Goal: Information Seeking & Learning: Learn about a topic

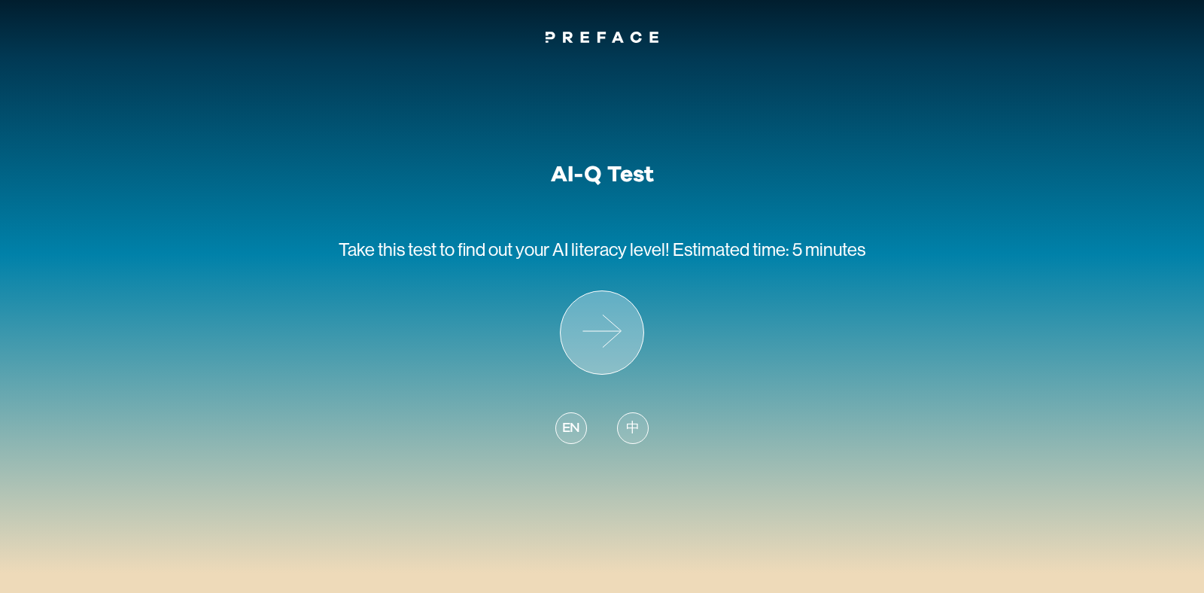
click at [613, 348] on icon at bounding box center [602, 332] width 83 height 83
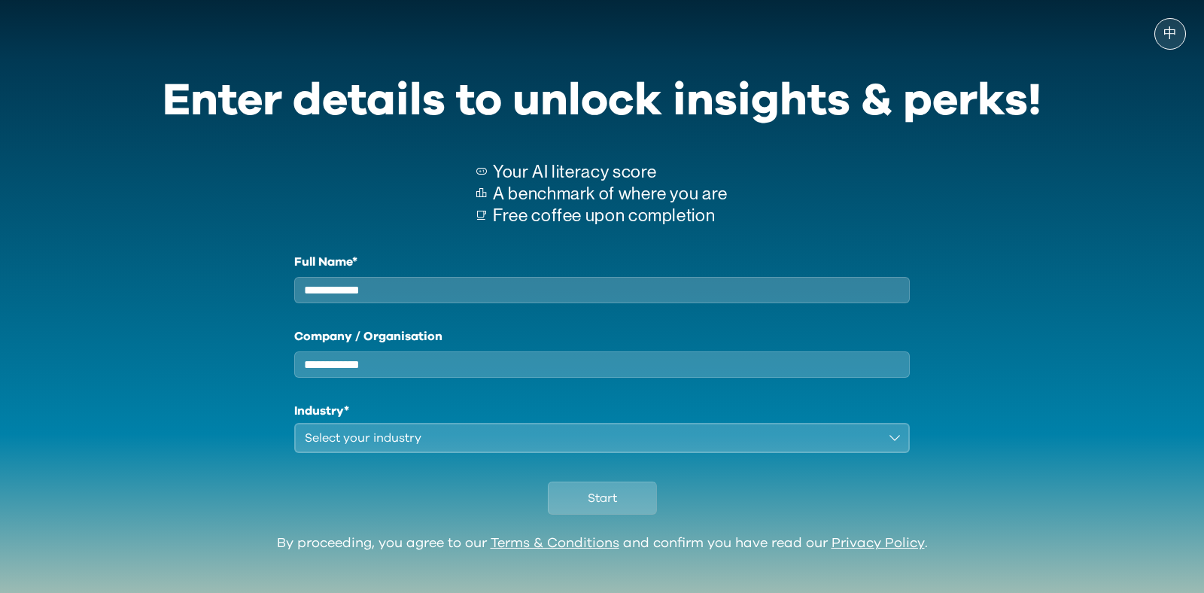
click at [599, 284] on input "Full Name*" at bounding box center [602, 290] width 616 height 26
type input "**********"
type input "***"
click at [560, 453] on button "Select your industry" at bounding box center [602, 438] width 616 height 30
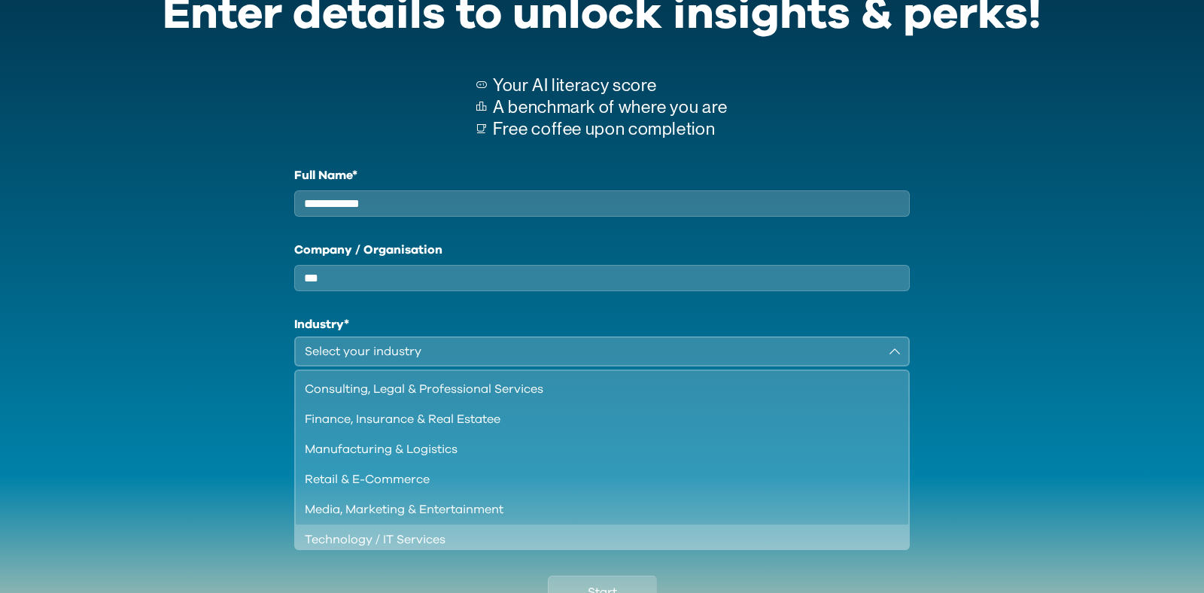
scroll to position [212, 0]
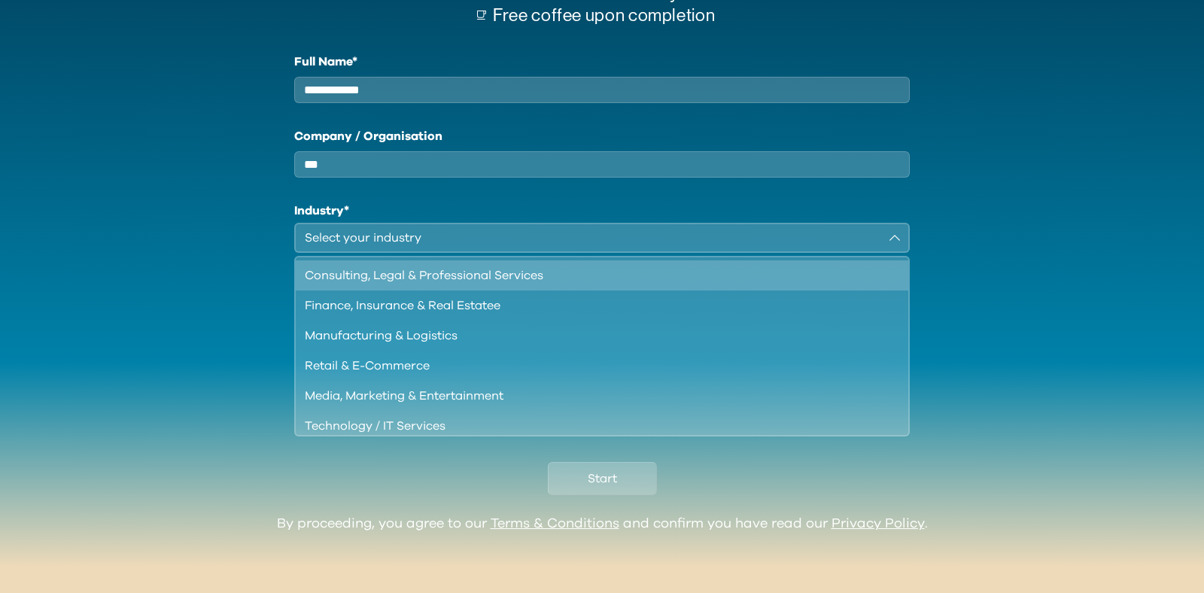
click at [547, 271] on div "Consulting, Legal & Professional Services" at bounding box center [593, 275] width 576 height 18
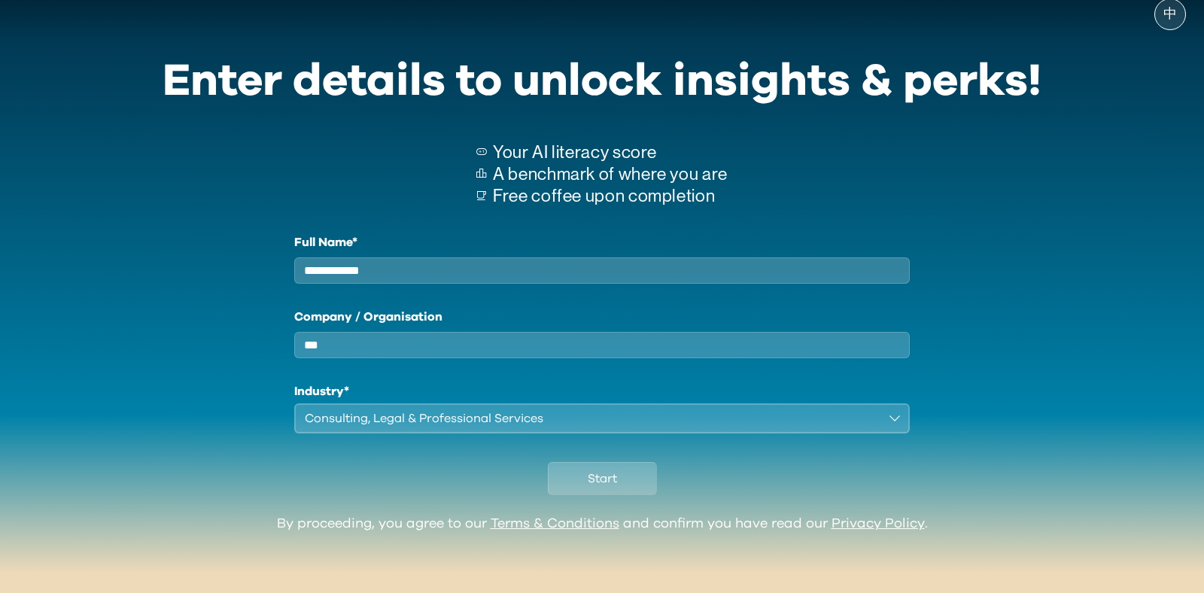
scroll to position [32, 0]
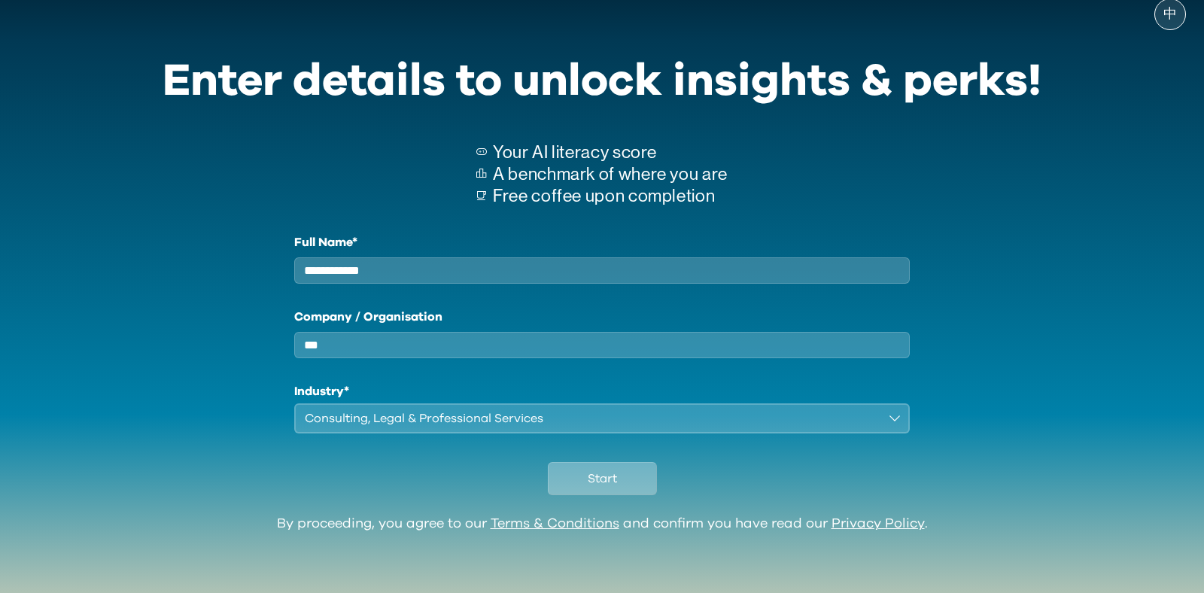
click at [585, 479] on button "Start" at bounding box center [602, 478] width 109 height 33
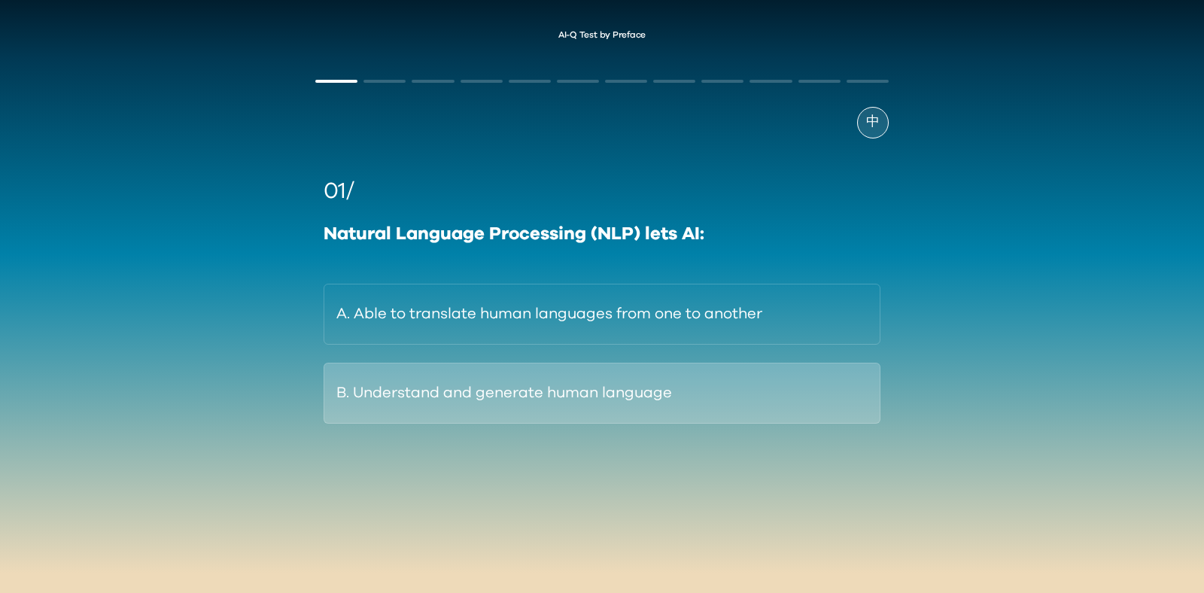
click at [707, 391] on button "B. Understand and generate human language" at bounding box center [602, 393] width 557 height 61
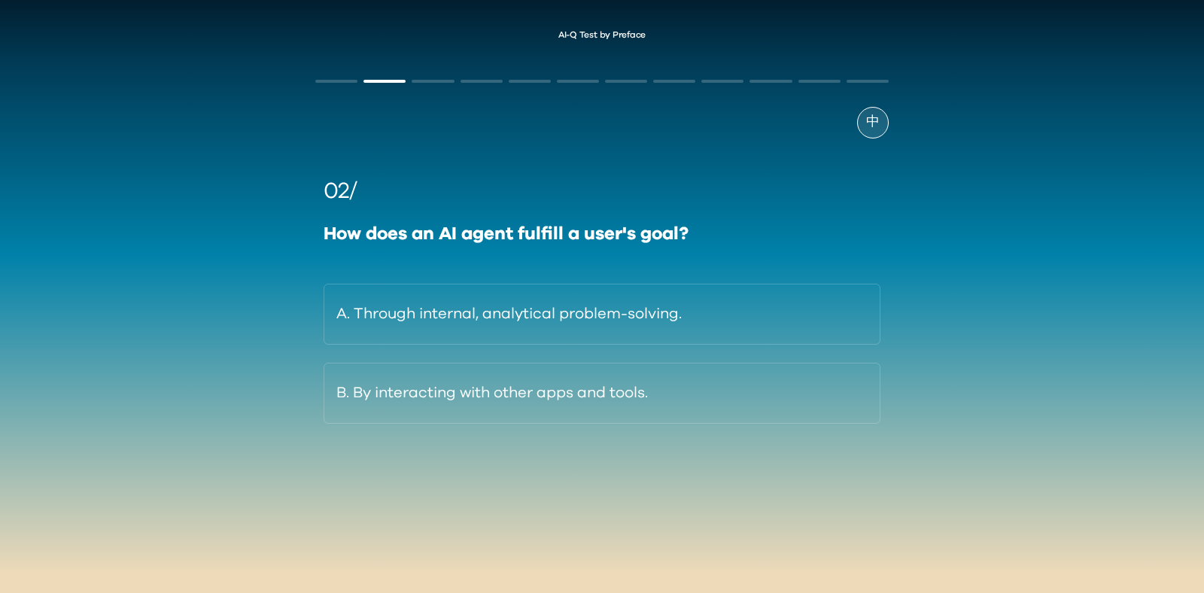
click at [707, 391] on button "B. By interacting with other apps and tools." at bounding box center [602, 393] width 557 height 61
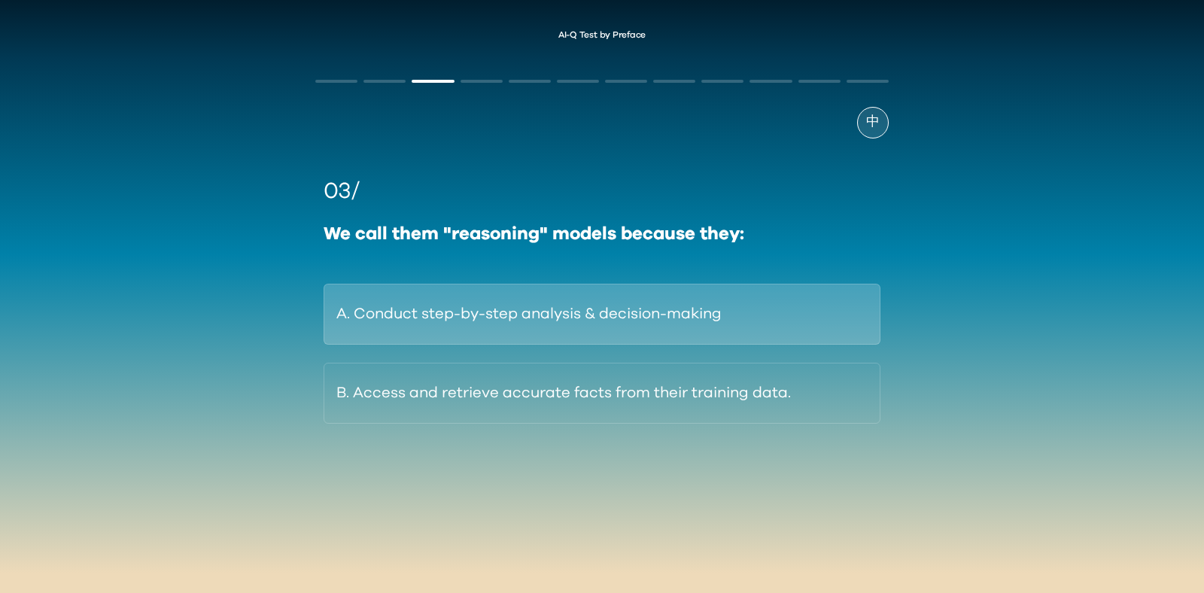
click at [773, 305] on button "A. Conduct step-by-step analysis & decision-making" at bounding box center [602, 314] width 557 height 61
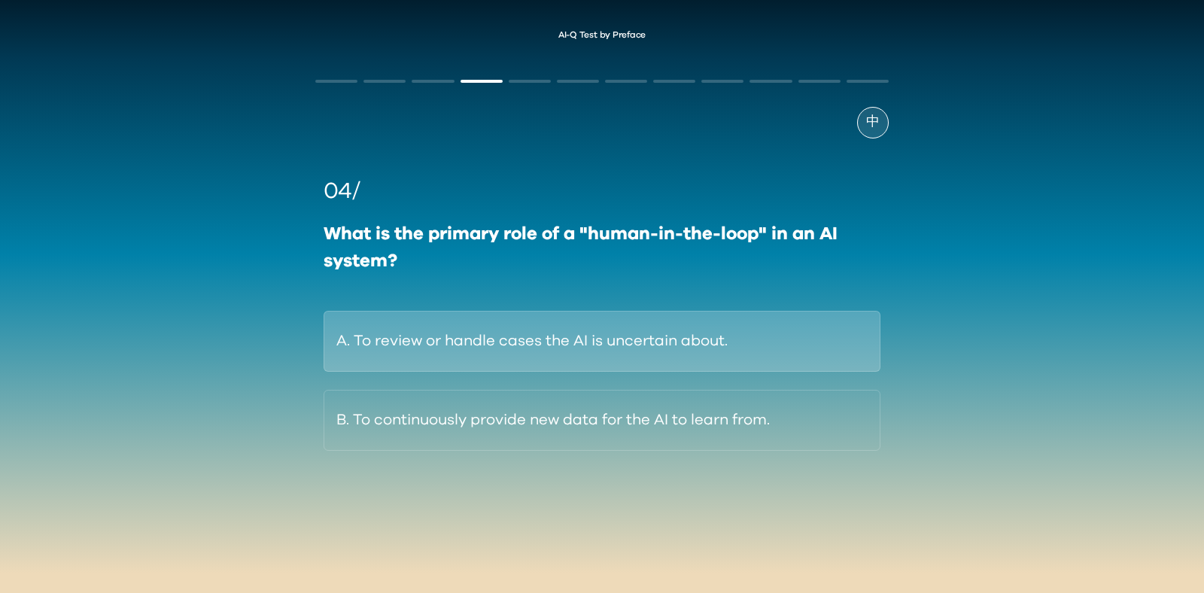
click at [780, 351] on button "A. To review or handle cases the AI is uncertain about." at bounding box center [602, 341] width 557 height 61
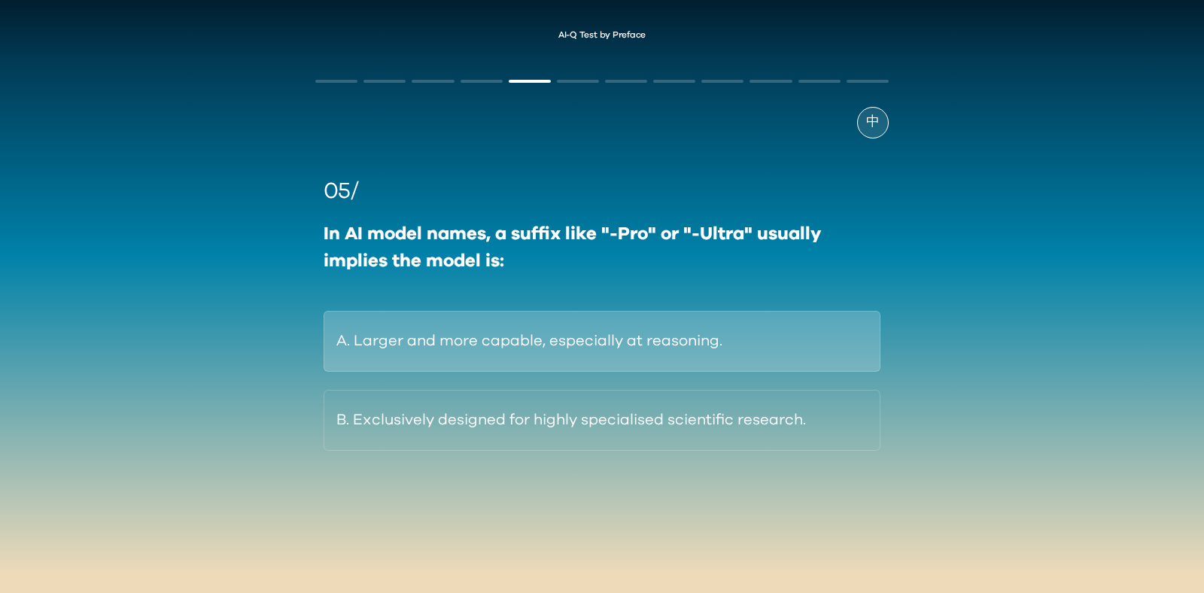
click at [792, 344] on button "A. Larger and more capable, especially at reasoning." at bounding box center [602, 341] width 557 height 61
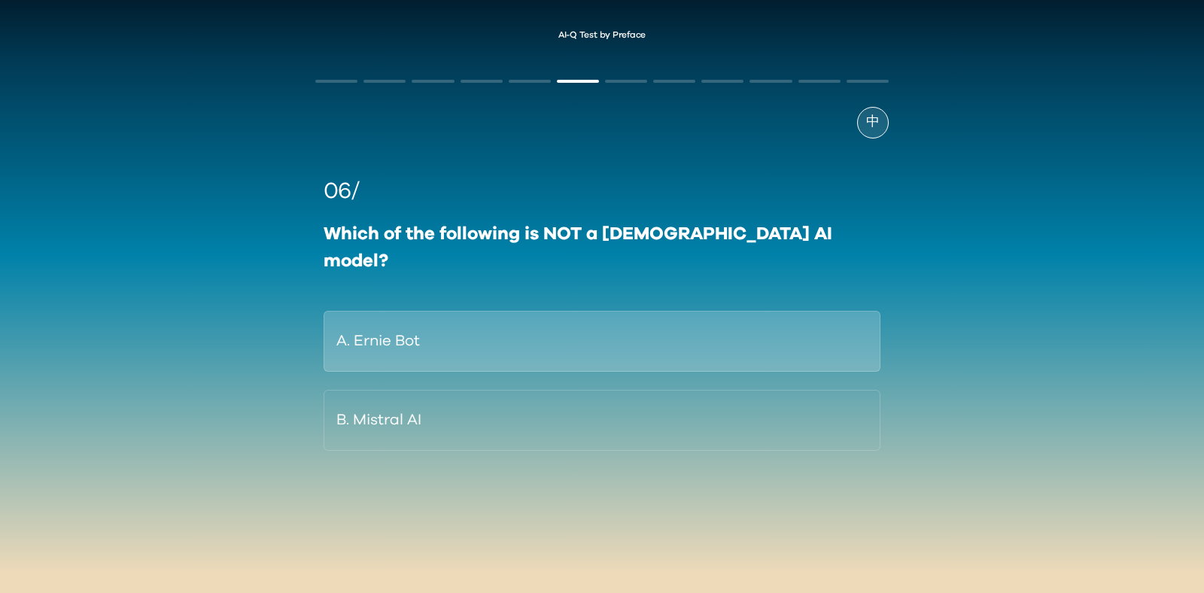
click at [782, 311] on button "A. Ernie Bot" at bounding box center [602, 341] width 557 height 61
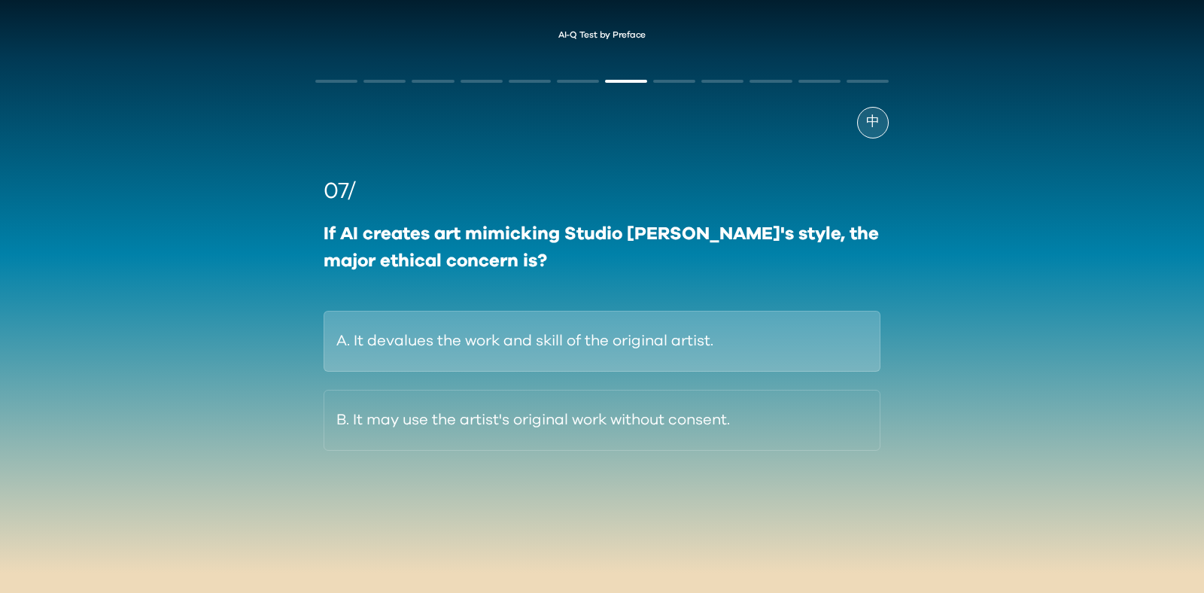
click at [835, 339] on button "A. It devalues the work and skill of the original artist." at bounding box center [602, 341] width 557 height 61
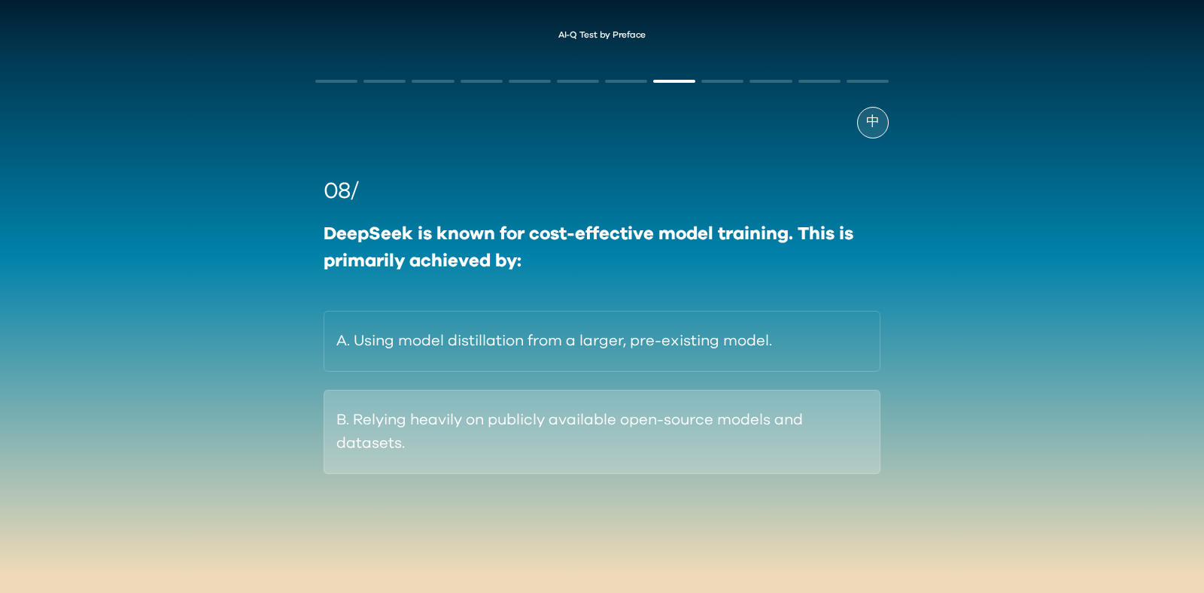
click at [693, 436] on button "B. Relying heavily on publicly available open-source models and datasets." at bounding box center [602, 432] width 557 height 84
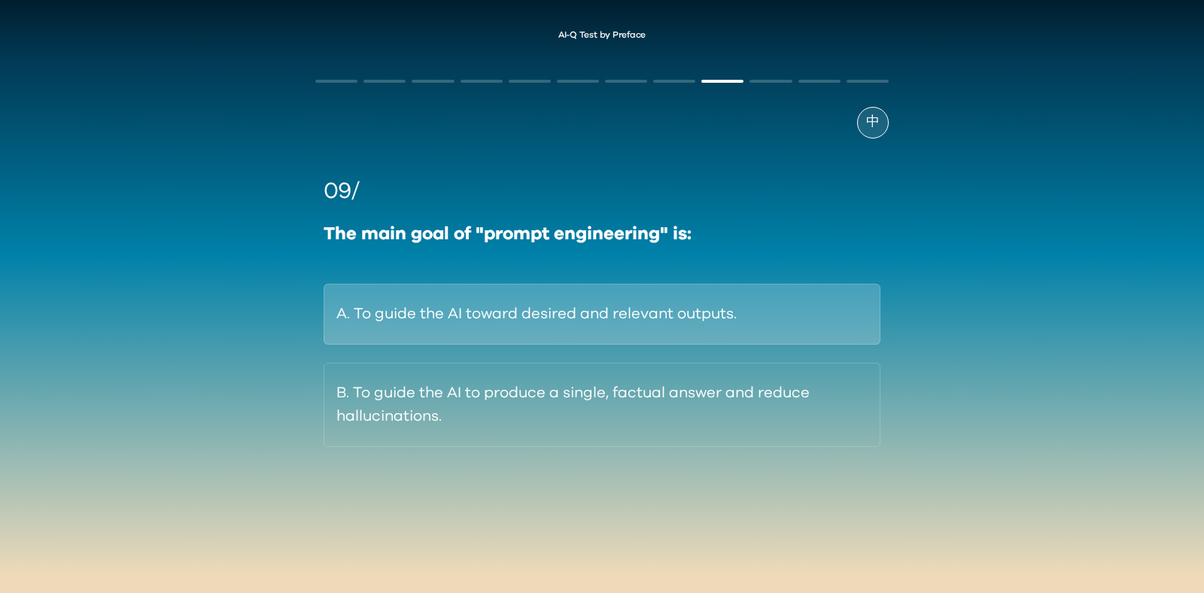
click at [719, 327] on button "A. To guide the AI toward desired and relevant outputs." at bounding box center [602, 314] width 557 height 61
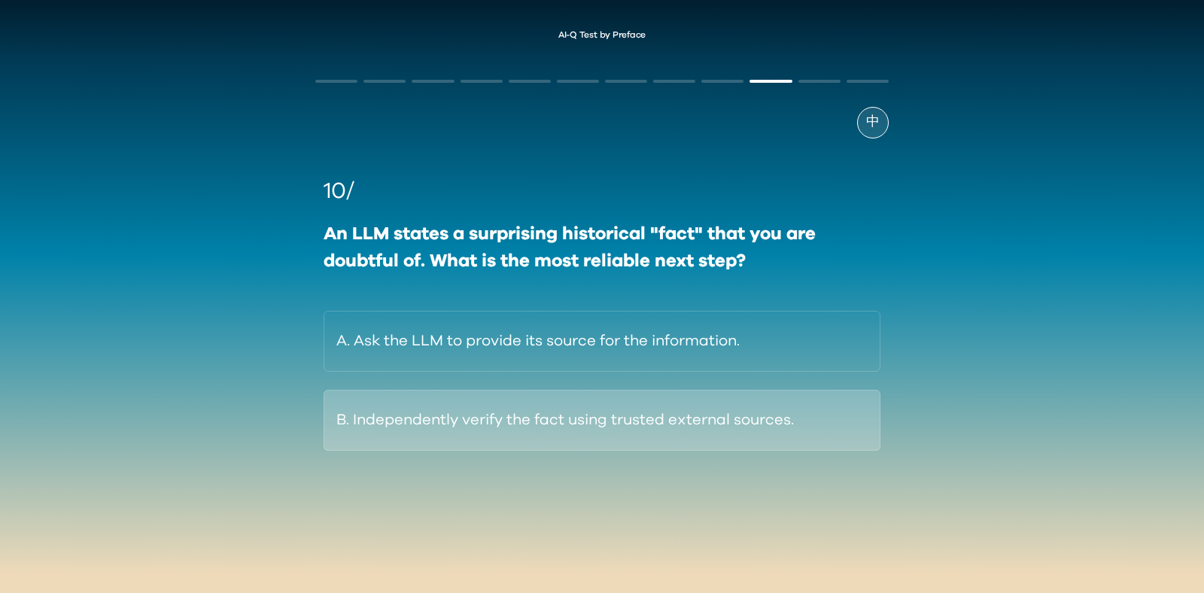
click at [743, 401] on button "B. Independently verify the fact using trusted external sources." at bounding box center [602, 420] width 557 height 61
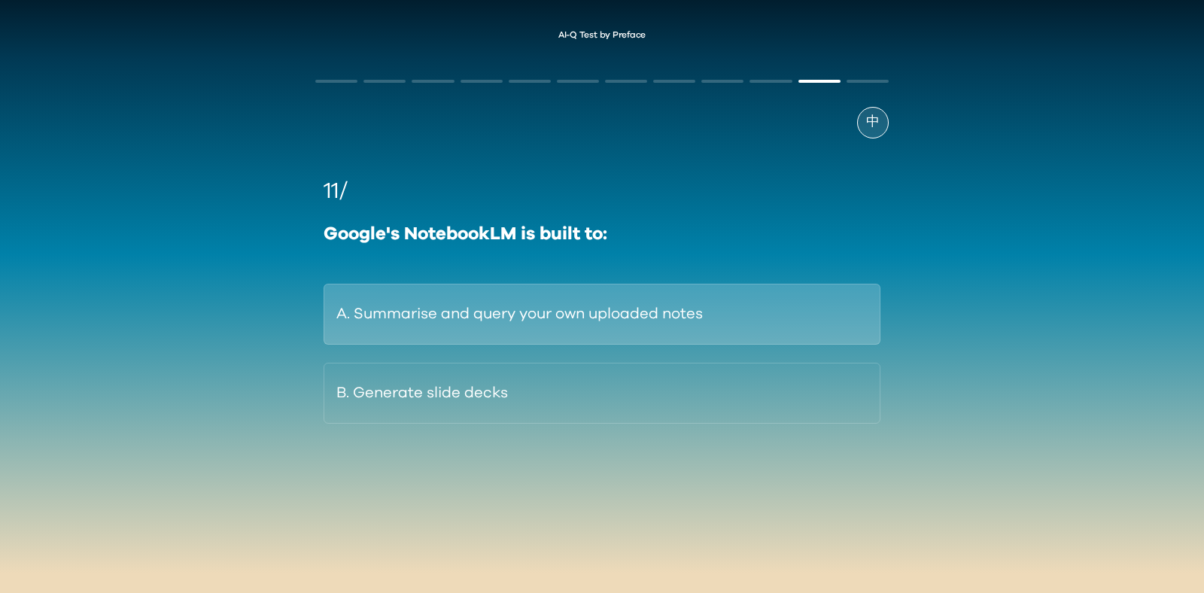
click at [663, 333] on button "A. Summarise and query your own uploaded notes" at bounding box center [602, 314] width 557 height 61
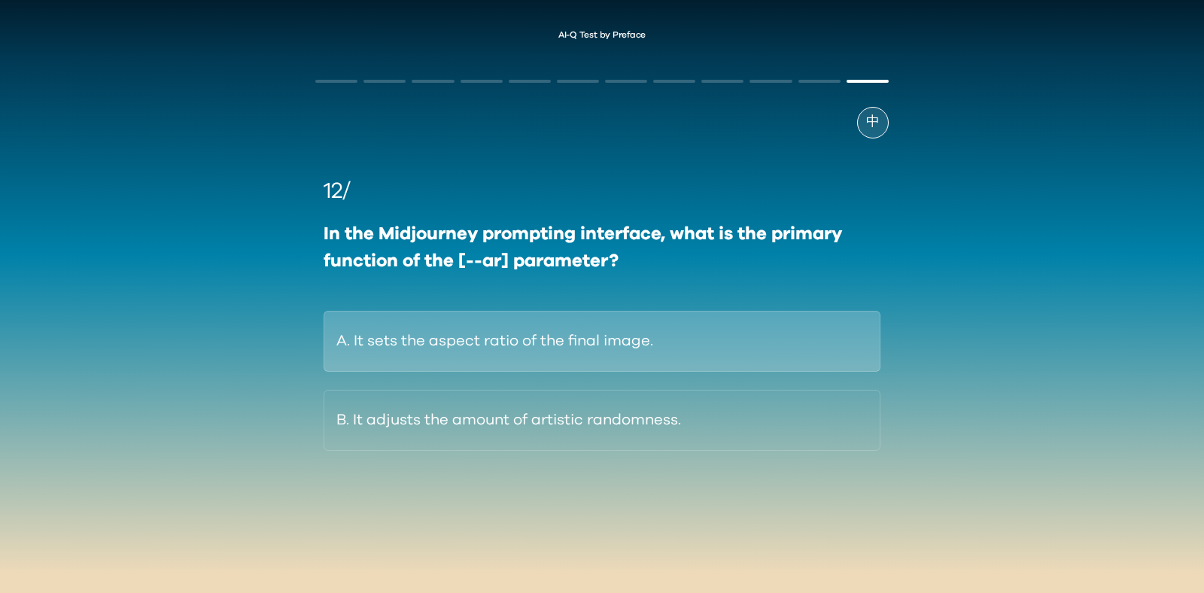
click at [731, 342] on button "A. It sets the aspect ratio of the final image." at bounding box center [602, 341] width 557 height 61
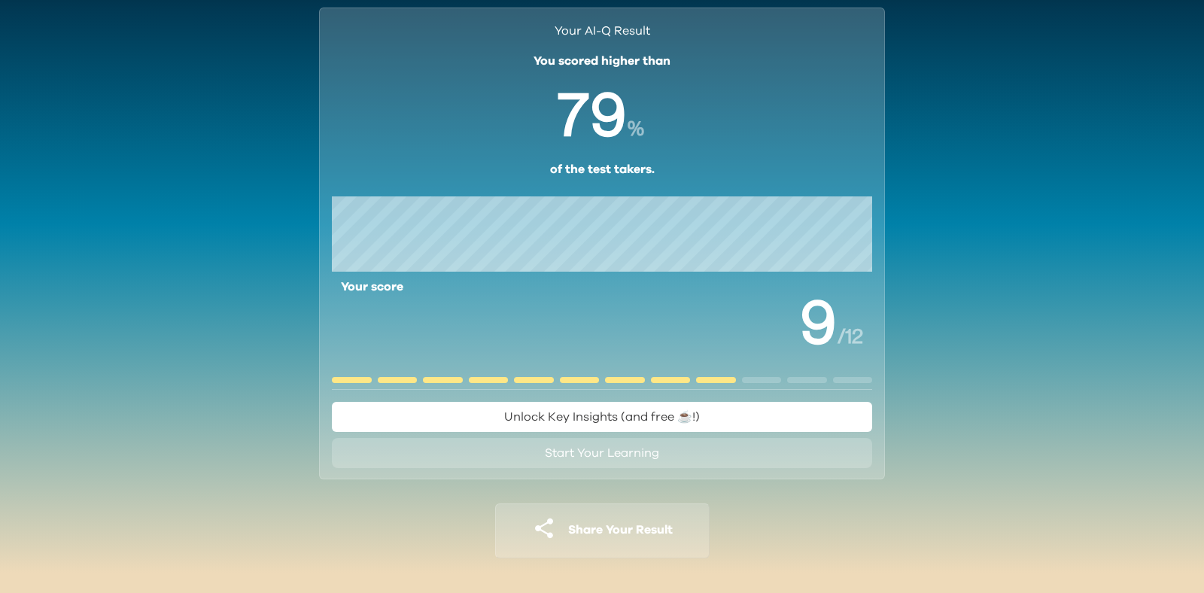
scroll to position [56, 0]
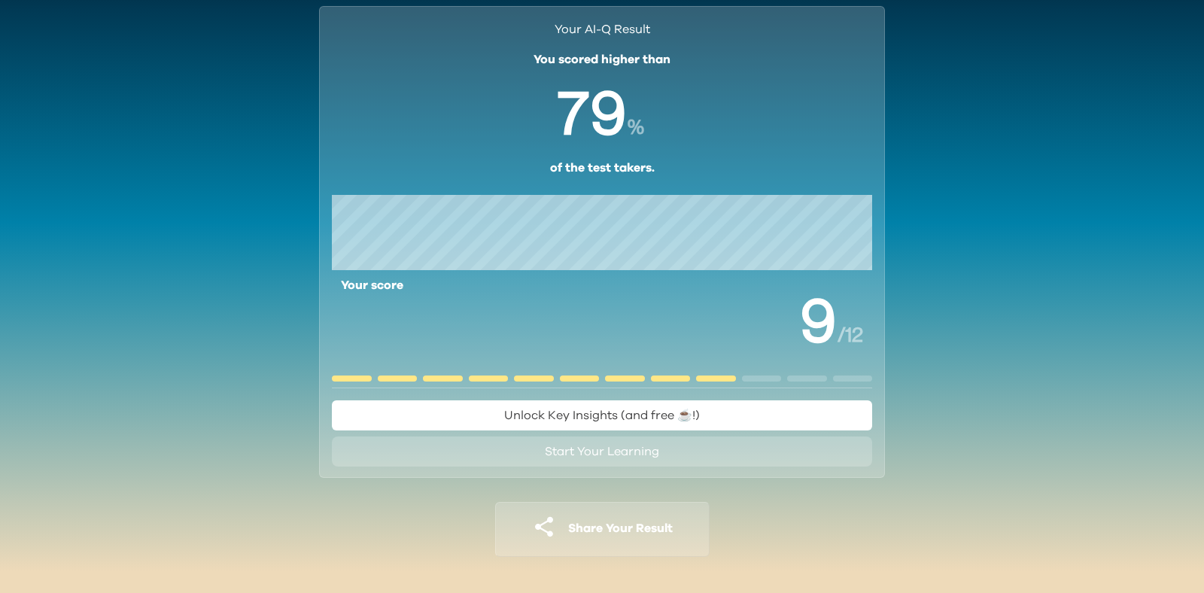
click at [698, 420] on span "Unlock Key Insights (and free ☕️!)" at bounding box center [602, 415] width 196 height 12
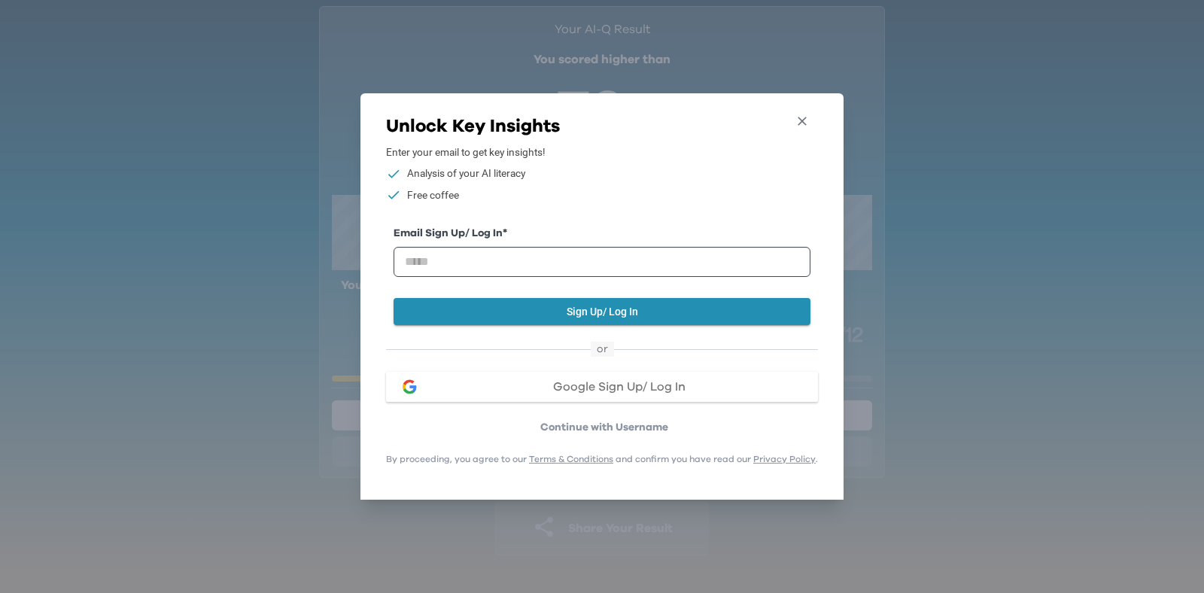
click at [805, 119] on icon "button" at bounding box center [802, 121] width 9 height 9
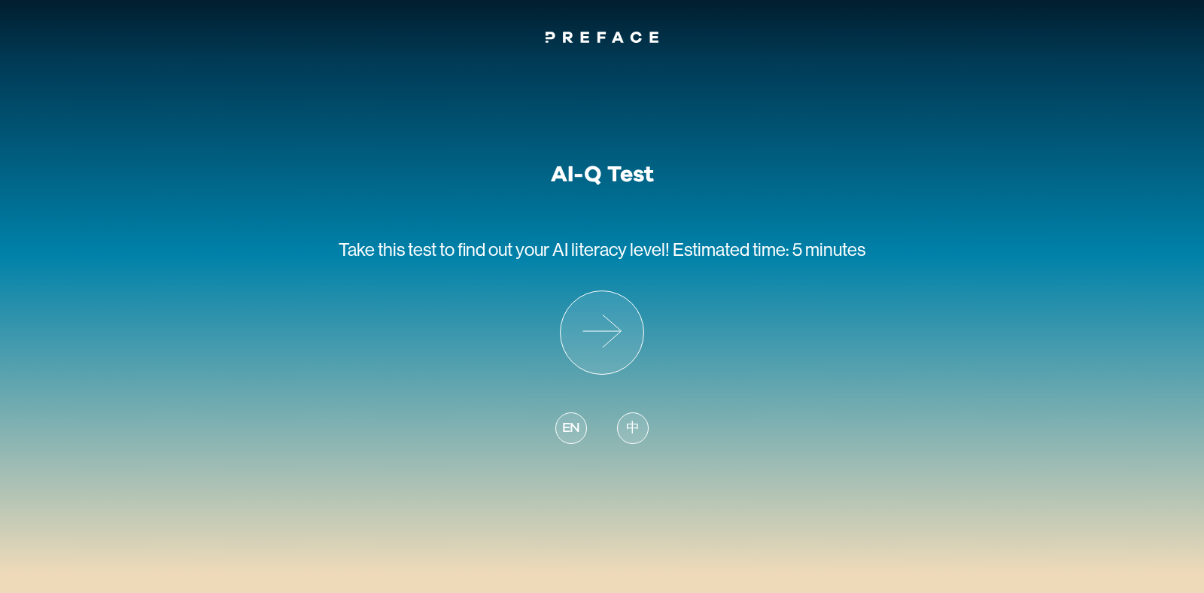
click at [602, 252] on span "find out your AI literacy level!" at bounding box center [564, 249] width 212 height 20
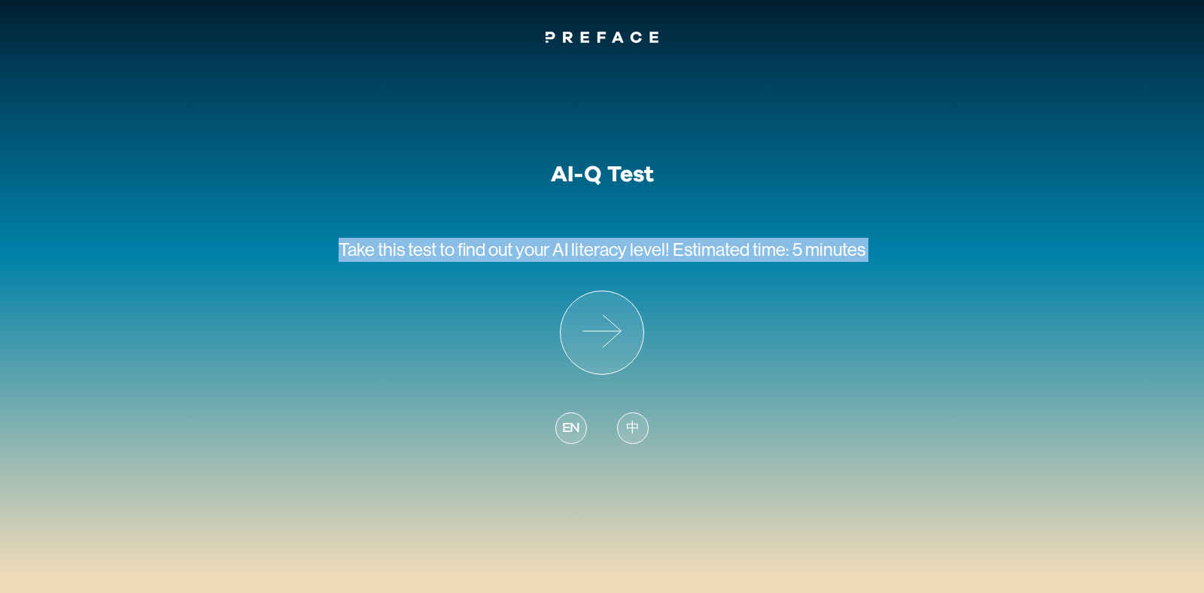
click at [602, 252] on span "find out your AI literacy level!" at bounding box center [564, 249] width 212 height 20
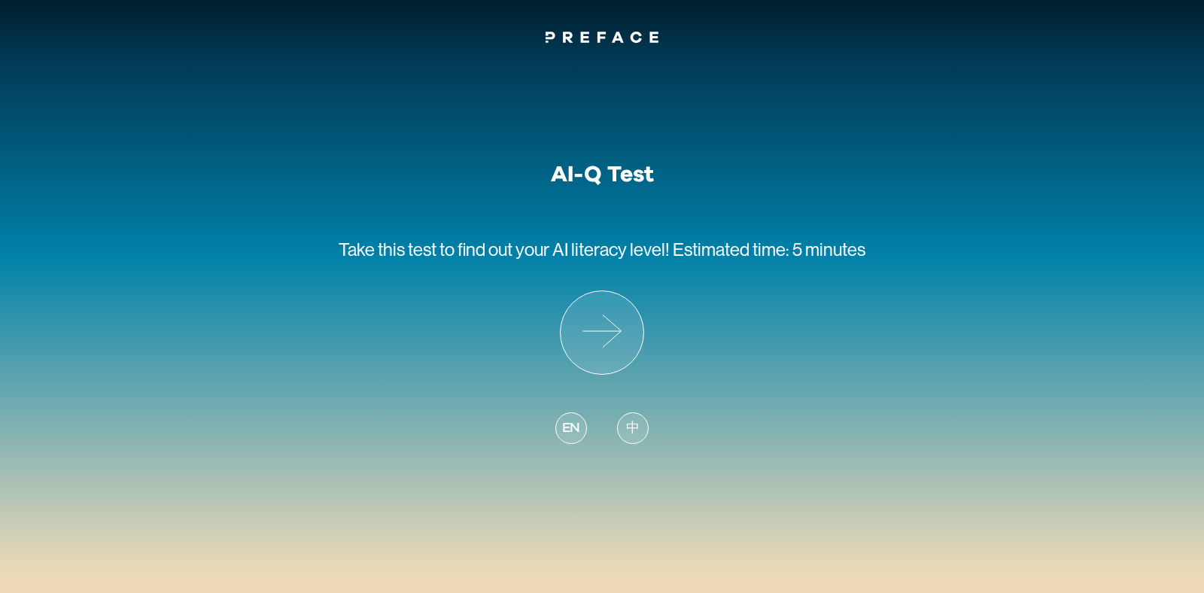
drag, startPoint x: 418, startPoint y: 238, endPoint x: 391, endPoint y: 239, distance: 27.1
click at [417, 238] on p "Take this test to find out your AI literacy level! Estimated time: 5 minutes" at bounding box center [602, 239] width 527 height 102
click at [352, 246] on span "Take this test to" at bounding box center [397, 249] width 116 height 20
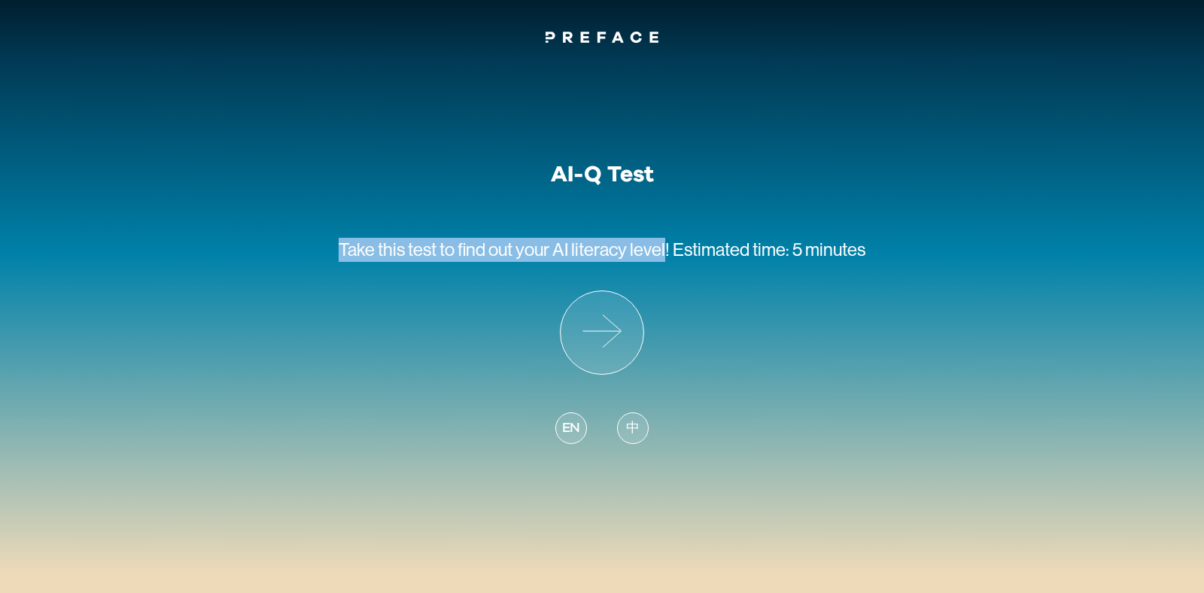
drag, startPoint x: 340, startPoint y: 250, endPoint x: 665, endPoint y: 245, distance: 325.1
click at [665, 245] on p "Take this test to find out your AI literacy level! Estimated time: 5 minutes" at bounding box center [602, 239] width 527 height 102
copy p "Take this test to find out your AI literacy level"
